Goal: Task Accomplishment & Management: Manage account settings

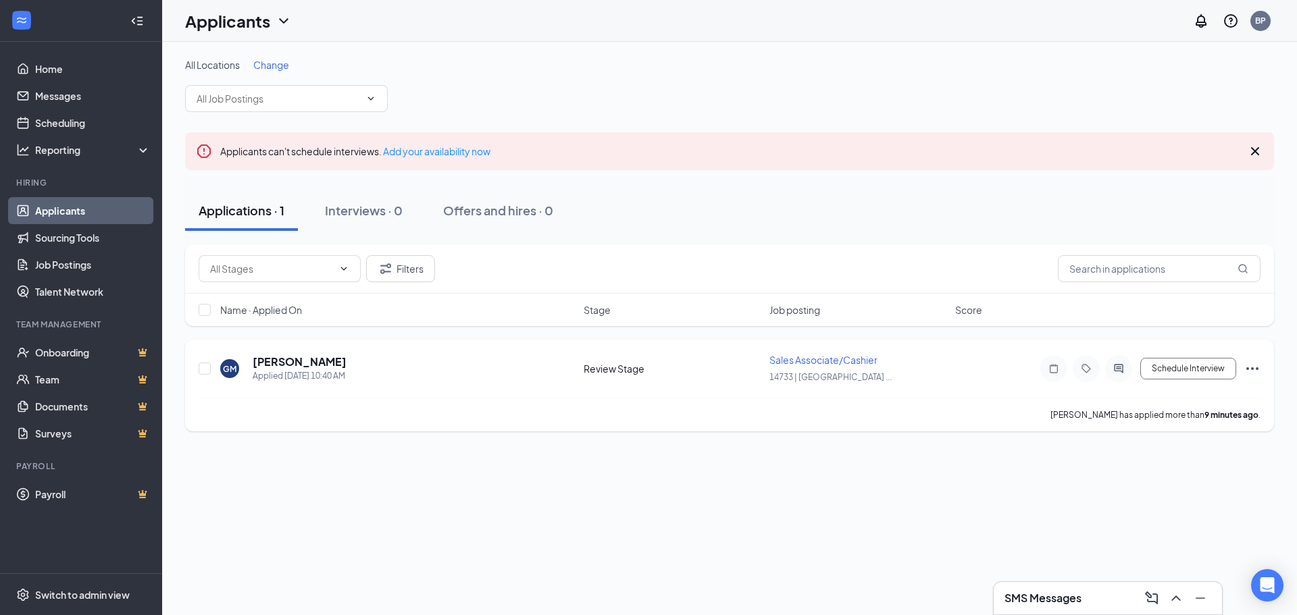
click at [1257, 372] on icon "Ellipses" at bounding box center [1252, 369] width 16 height 16
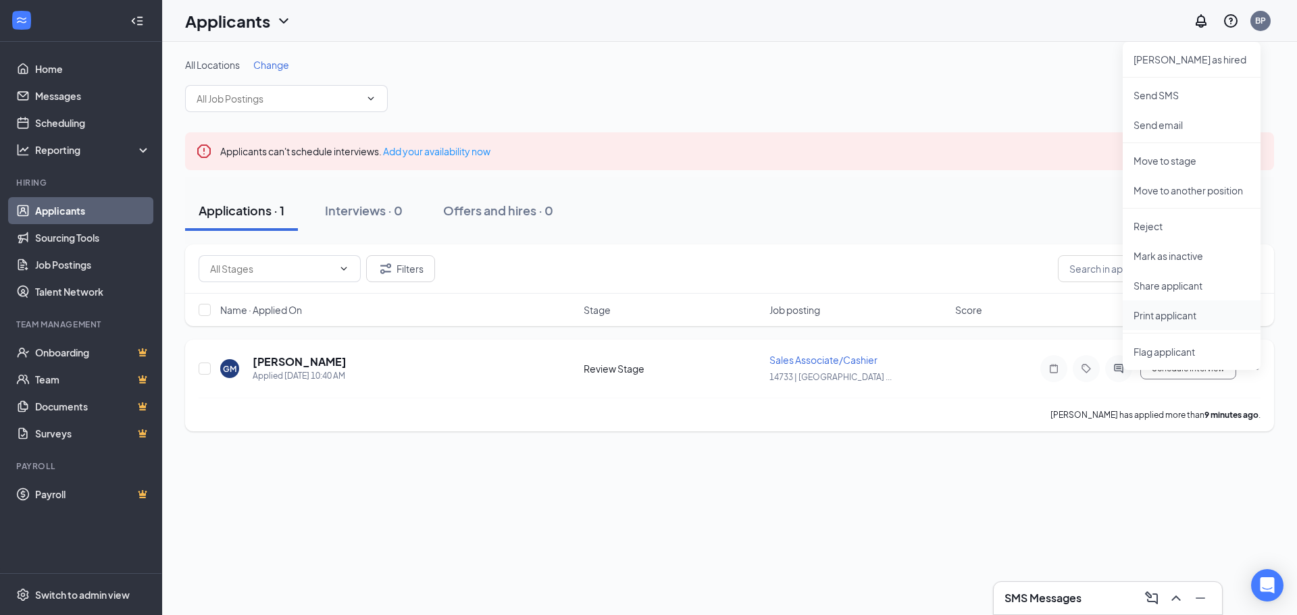
click at [1192, 313] on p "Print applicant" at bounding box center [1191, 316] width 116 height 14
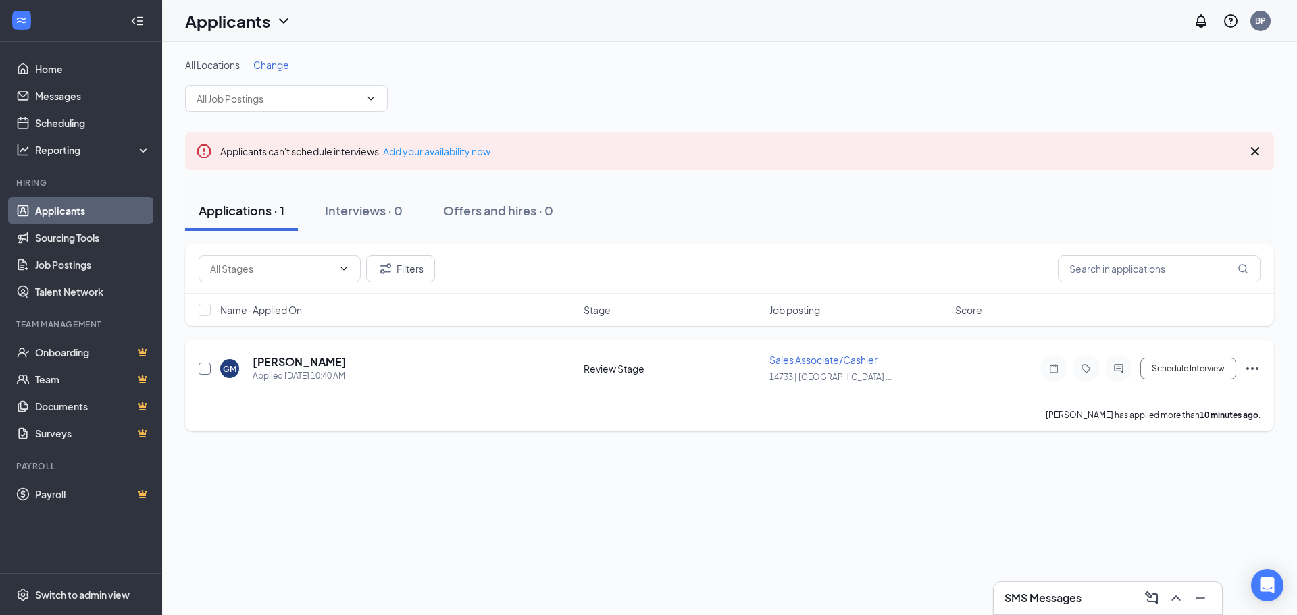
click at [203, 372] on input "checkbox" at bounding box center [205, 369] width 12 height 12
checkbox input "true"
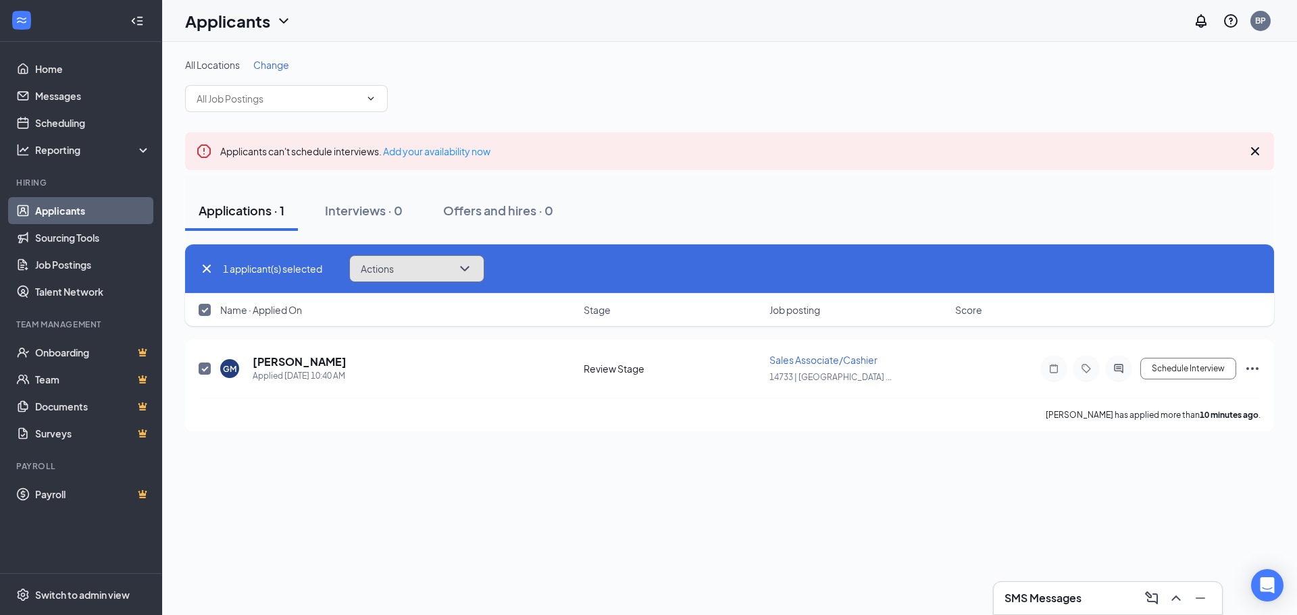
click at [468, 272] on icon "ChevronDown" at bounding box center [465, 269] width 16 height 16
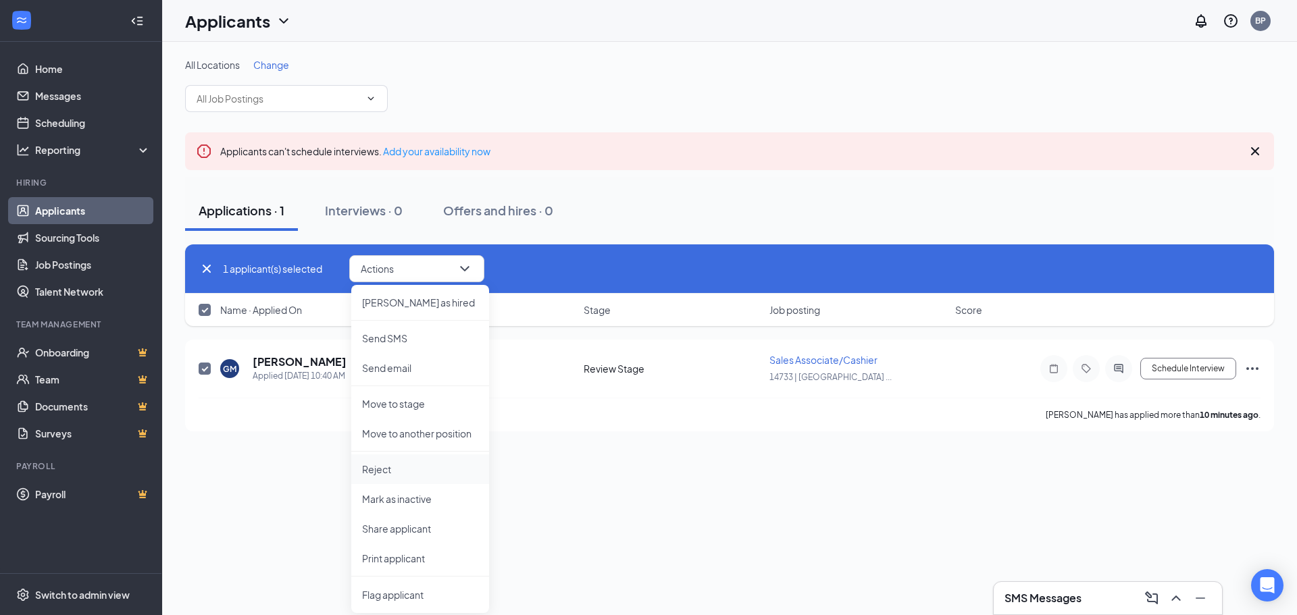
click at [439, 467] on p "Reject" at bounding box center [420, 470] width 116 height 14
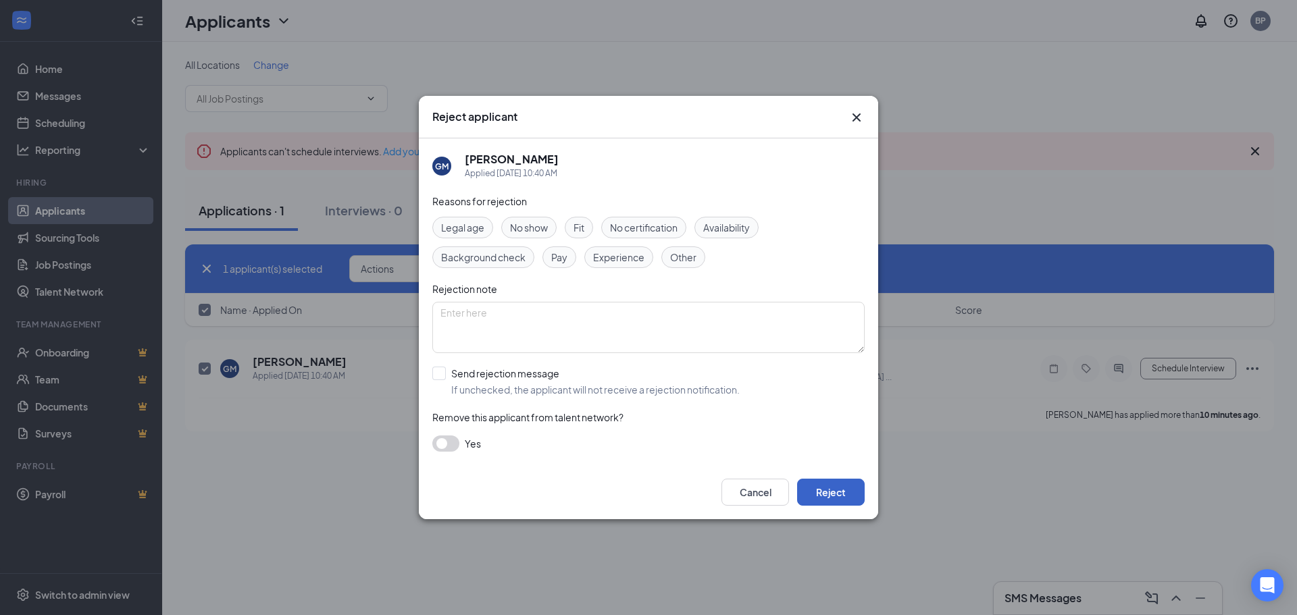
click at [826, 498] on button "Reject" at bounding box center [831, 492] width 68 height 27
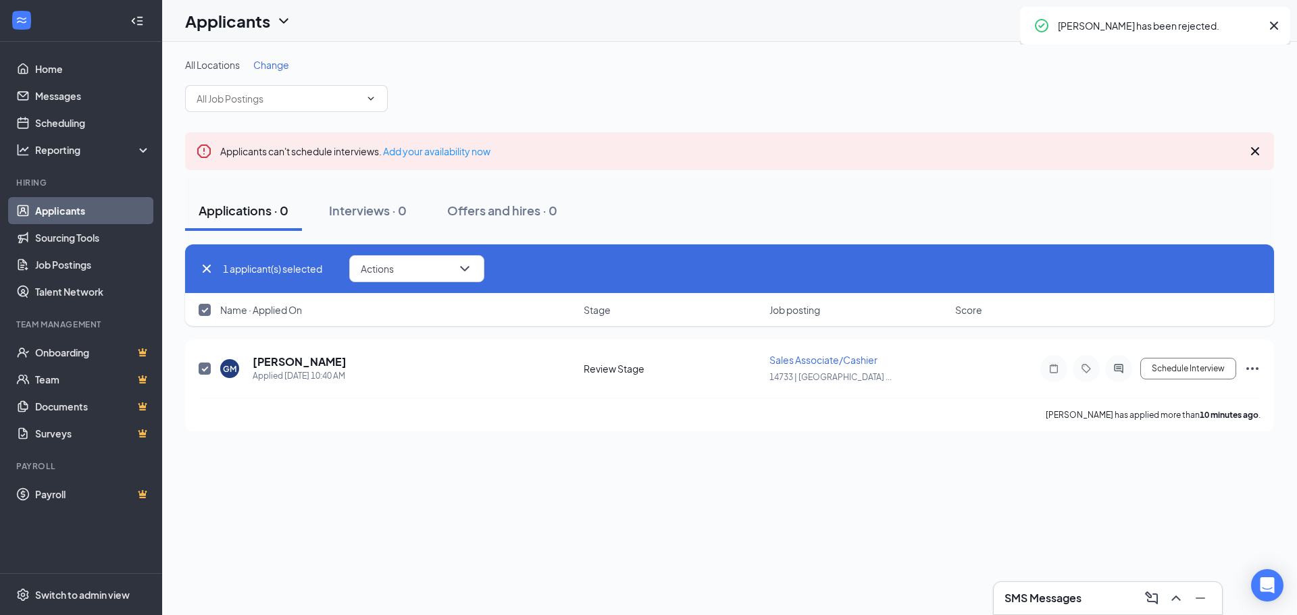
checkbox input "false"
